Goal: Information Seeking & Learning: Find specific fact

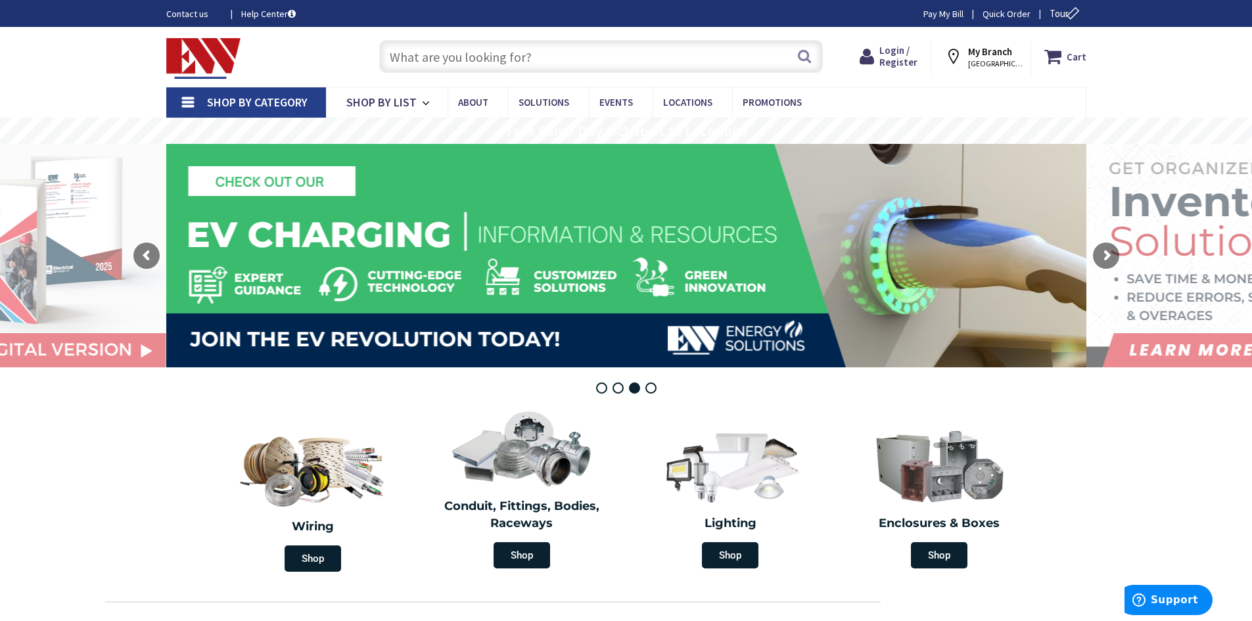
click at [469, 56] on input "text" at bounding box center [601, 56] width 444 height 33
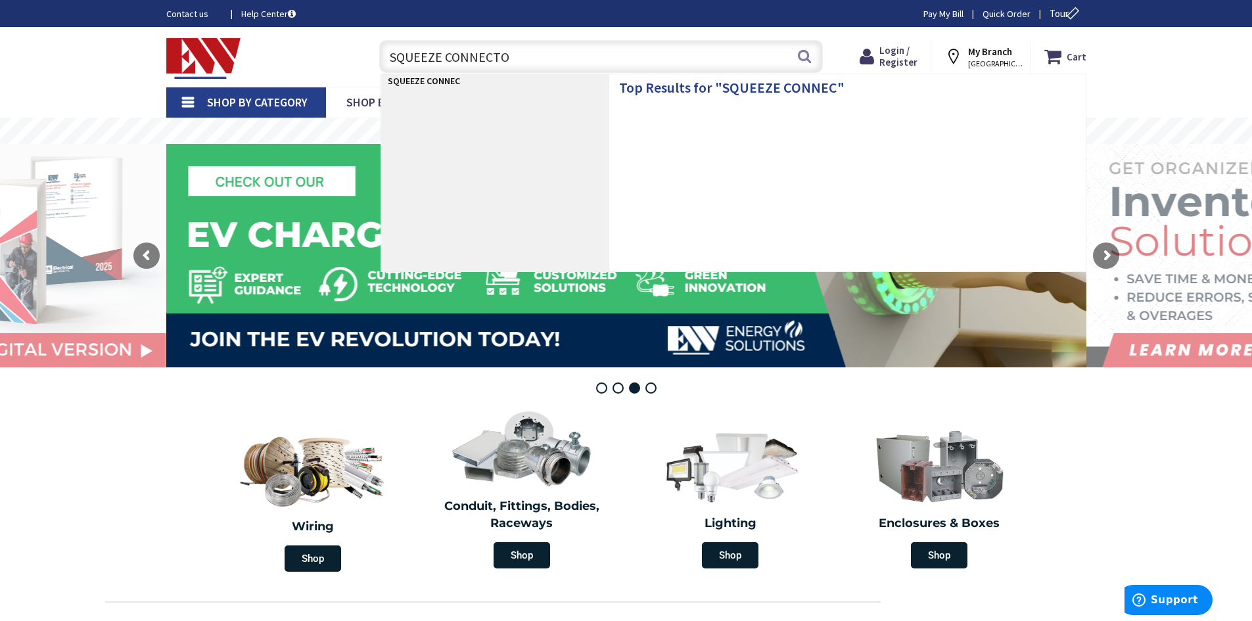
type input "SQUEEZE CONNECTOR"
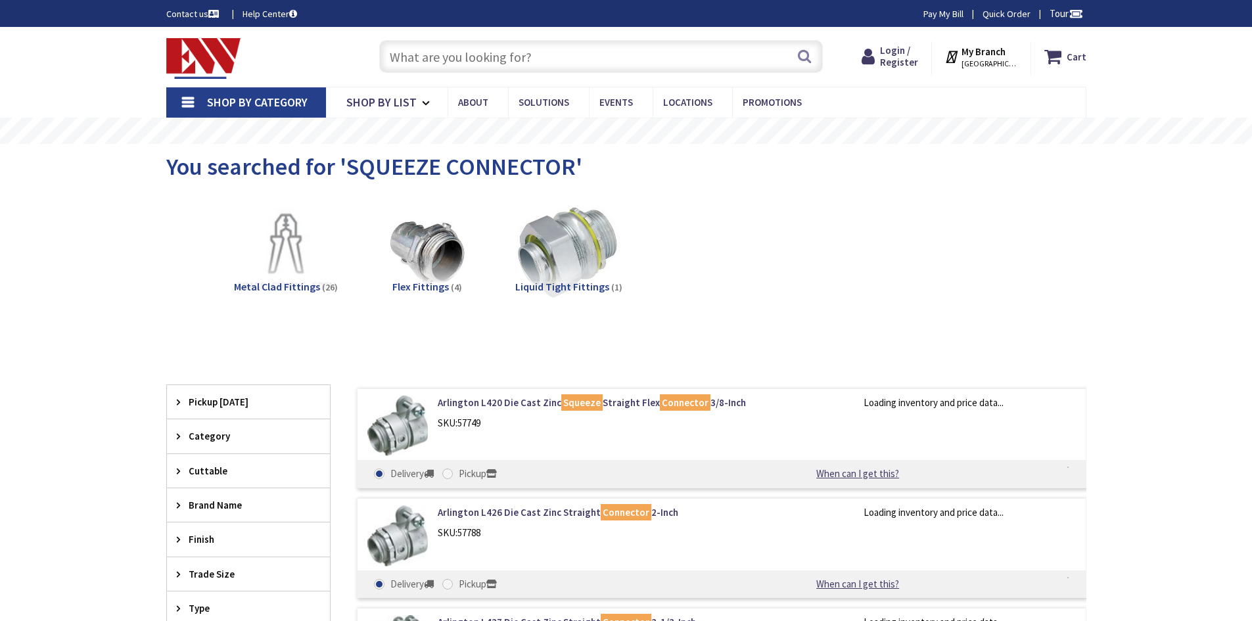
type input "[GEOGRAPHIC_DATA][STREET_ADDRESS][GEOGRAPHIC_DATA]"
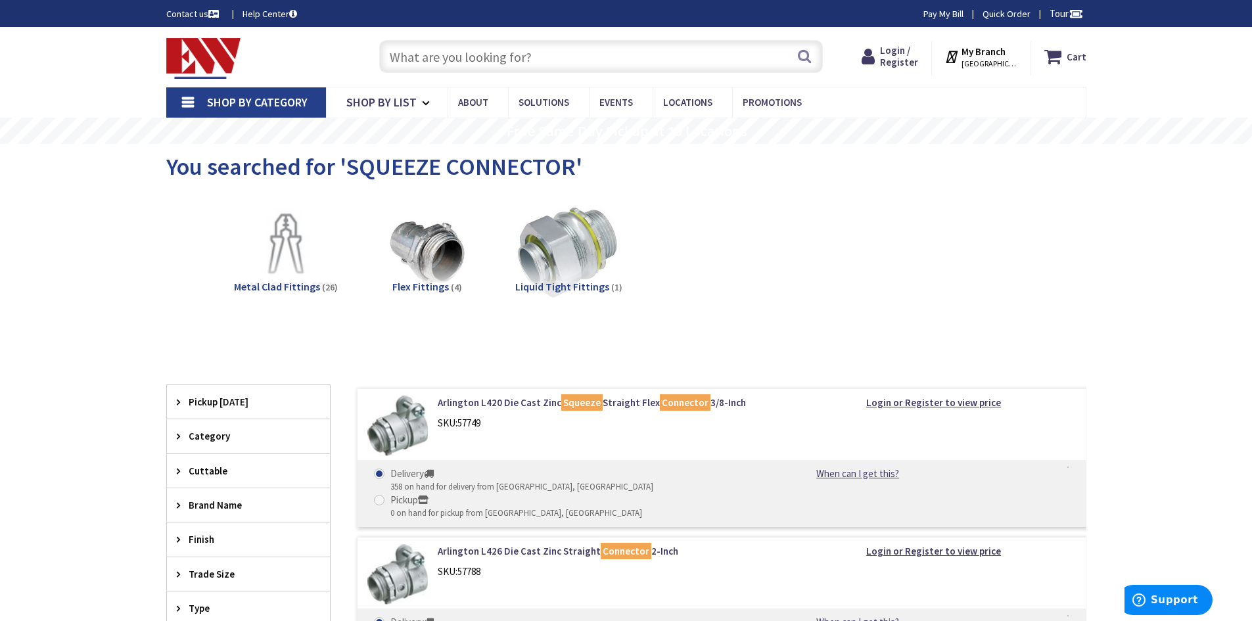
click at [200, 45] on img at bounding box center [203, 58] width 75 height 41
